Goal: Information Seeking & Learning: Learn about a topic

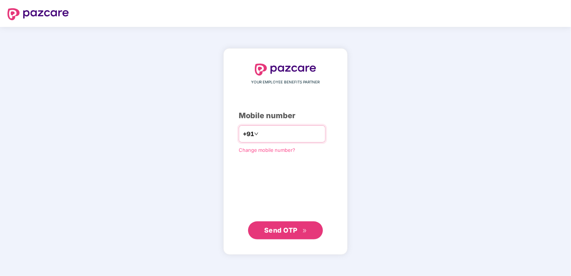
click at [260, 134] on input "**********" at bounding box center [290, 134] width 61 height 12
type input "**********"
click at [243, 182] on div "**********" at bounding box center [285, 151] width 93 height 175
click at [287, 230] on span "Send OTP" at bounding box center [280, 230] width 33 height 8
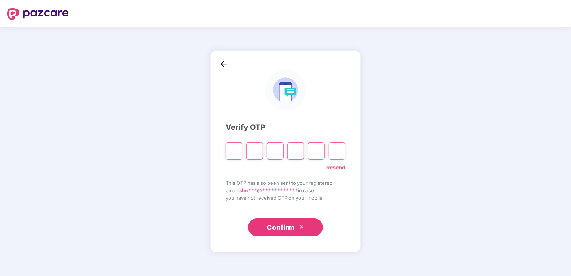
type input "*"
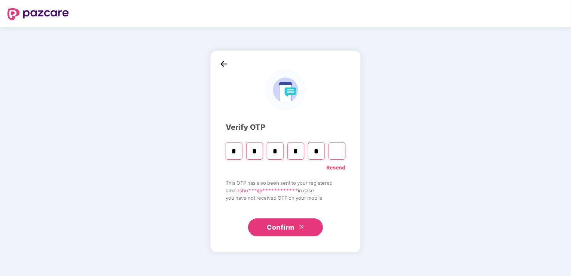
type input "*"
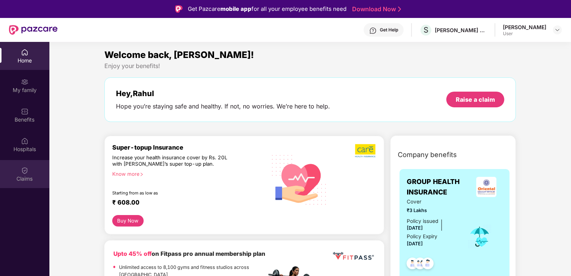
click at [25, 171] on img at bounding box center [24, 170] width 7 height 7
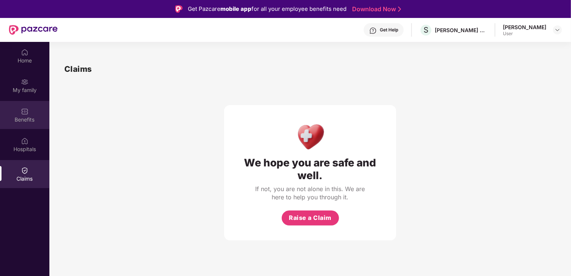
click at [24, 118] on div "Benefits" at bounding box center [24, 119] width 49 height 7
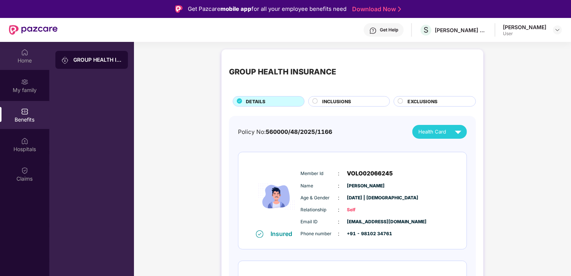
click at [19, 60] on div "Home" at bounding box center [24, 60] width 49 height 7
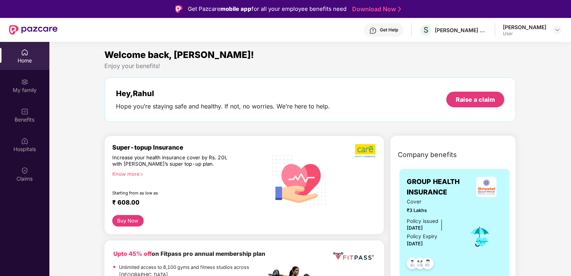
click at [26, 64] on div "Home" at bounding box center [24, 60] width 49 height 7
click at [28, 114] on img at bounding box center [24, 111] width 7 height 7
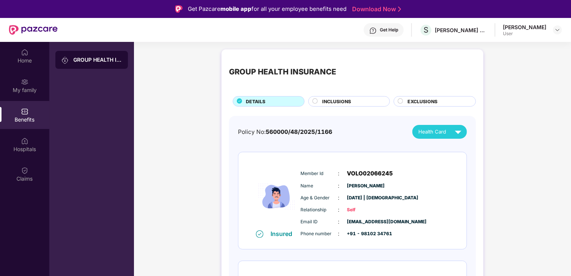
click at [101, 61] on div "GROUP HEALTH INSURANCE" at bounding box center [97, 59] width 49 height 7
click at [22, 58] on div "Home" at bounding box center [24, 60] width 49 height 7
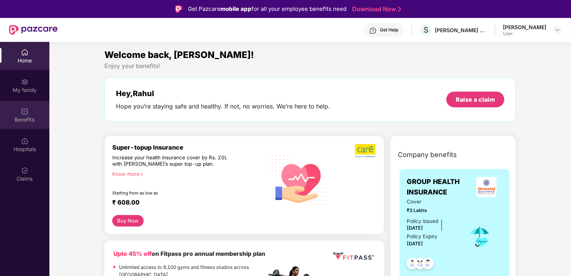
click at [31, 119] on div "Benefits" at bounding box center [24, 119] width 49 height 7
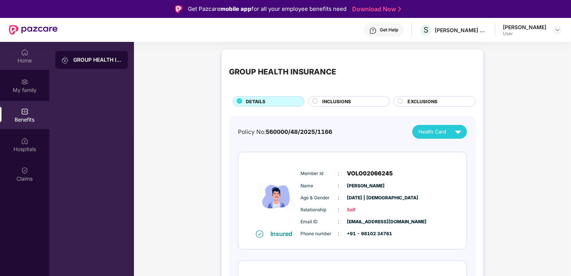
click at [21, 49] on img at bounding box center [24, 52] width 7 height 7
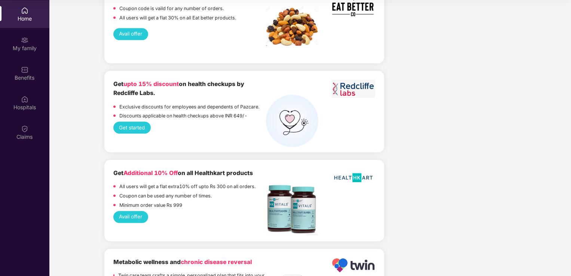
scroll to position [907, 0]
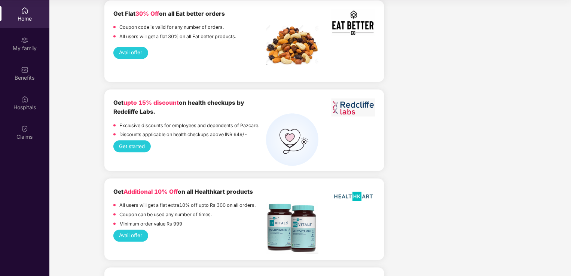
click at [138, 152] on button "Get started" at bounding box center [131, 146] width 37 height 12
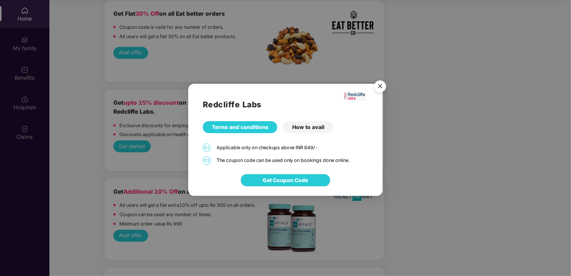
click at [381, 88] on img "Close" at bounding box center [379, 87] width 21 height 21
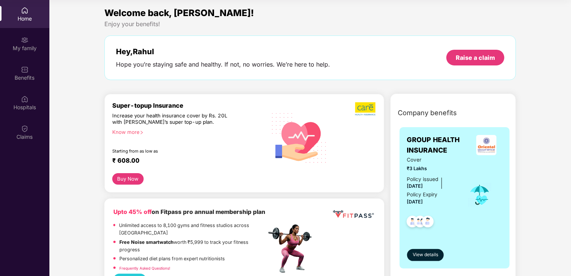
scroll to position [0, 0]
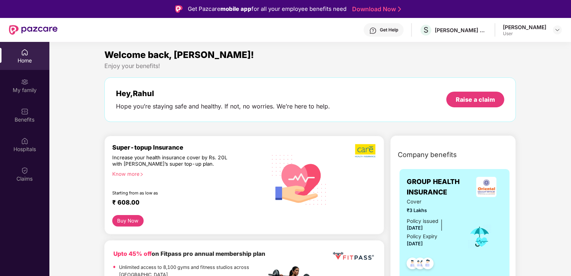
click at [526, 27] on div "[PERSON_NAME]" at bounding box center [524, 27] width 43 height 7
click at [558, 32] on img at bounding box center [557, 30] width 6 height 6
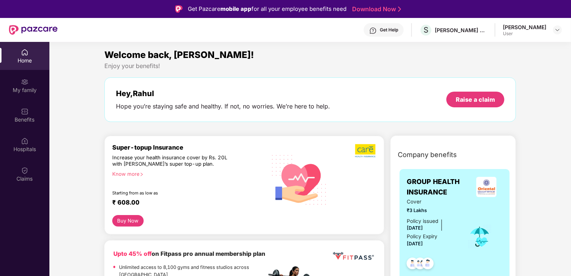
drag, startPoint x: 566, startPoint y: 134, endPoint x: 542, endPoint y: 187, distance: 58.9
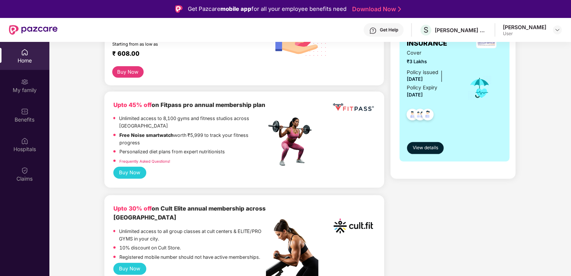
scroll to position [150, 0]
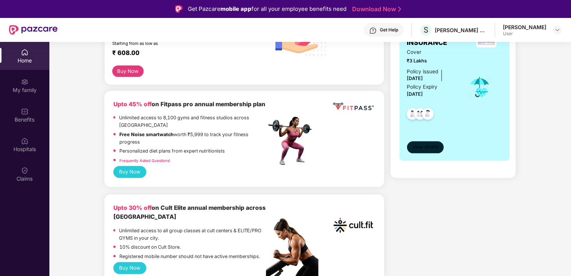
click at [429, 148] on span "View details" at bounding box center [424, 147] width 25 height 7
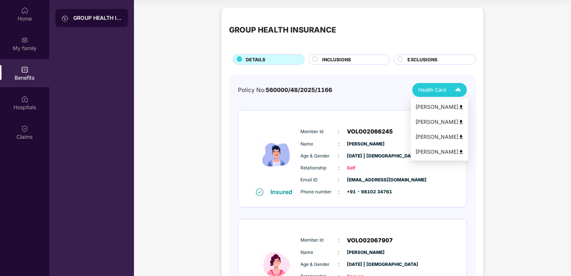
click at [436, 94] on div "Health Card" at bounding box center [441, 89] width 46 height 13
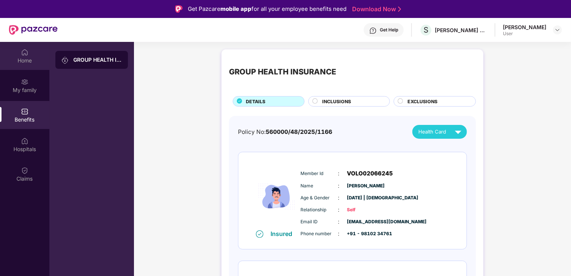
click at [21, 61] on div "Home" at bounding box center [24, 60] width 49 height 7
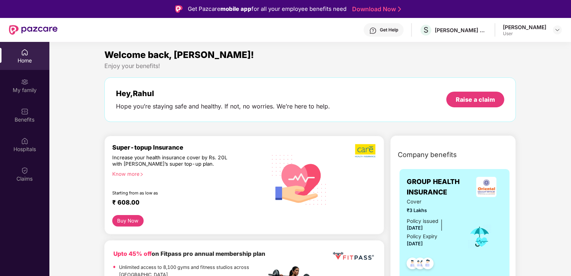
click at [395, 32] on div "Get Help" at bounding box center [389, 30] width 18 height 6
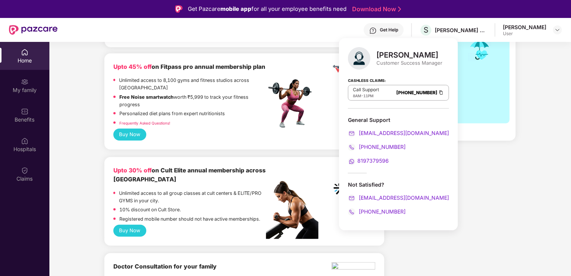
scroll to position [75, 0]
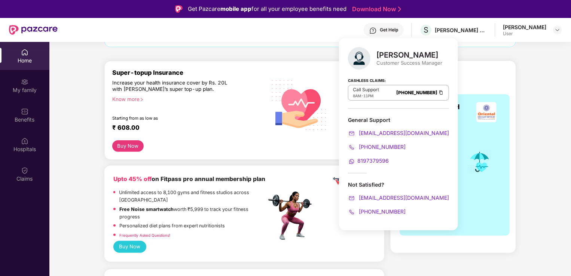
click at [517, 96] on div "Company benefits GROUP HEALTH INSURANCE Cover ₹3 Lakhs Policy issued [DATE] Pol…" at bounding box center [453, 161] width 158 height 182
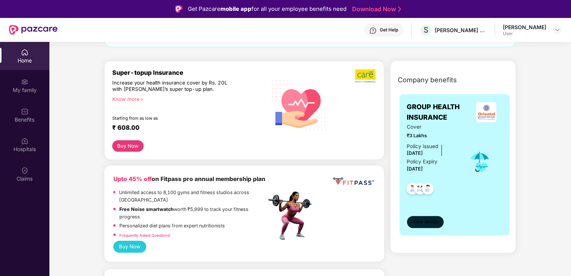
click at [431, 223] on span "View details" at bounding box center [424, 221] width 25 height 7
